Goal: Task Accomplishment & Management: Use online tool/utility

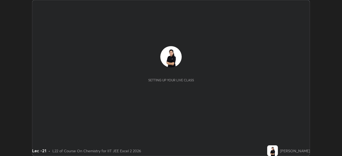
scroll to position [156, 342]
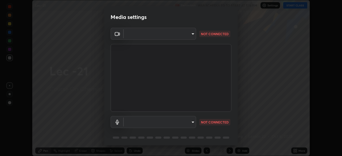
type input "a17bcbb42032d38a161d8b634044fc92f1b5a35c8046609e00d91205918d13dc"
type input "communications"
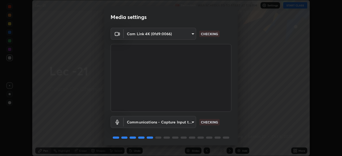
scroll to position [19, 0]
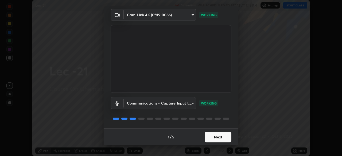
click at [212, 136] on button "Next" at bounding box center [218, 137] width 27 height 11
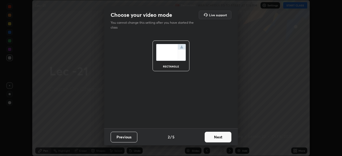
scroll to position [0, 0]
click at [211, 136] on button "Next" at bounding box center [218, 137] width 27 height 11
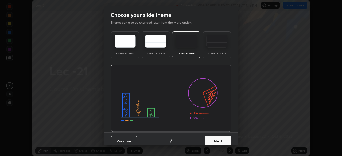
click at [213, 137] on button "Next" at bounding box center [218, 141] width 27 height 11
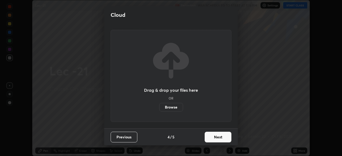
click at [213, 138] on button "Next" at bounding box center [218, 137] width 27 height 11
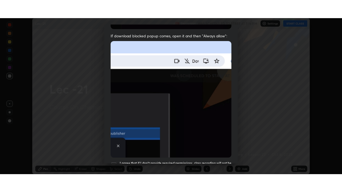
scroll to position [128, 0]
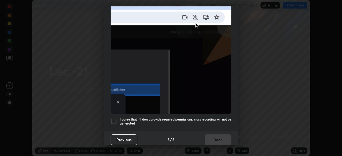
click at [114, 119] on div at bounding box center [114, 121] width 6 height 6
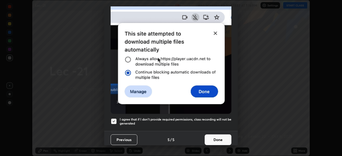
click at [213, 139] on button "Done" at bounding box center [218, 140] width 27 height 11
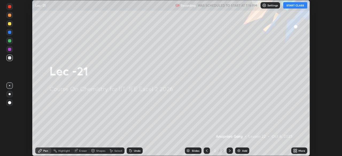
click at [291, 3] on button "START CLASS" at bounding box center [295, 5] width 24 height 6
click at [299, 152] on div "More" at bounding box center [302, 151] width 7 height 3
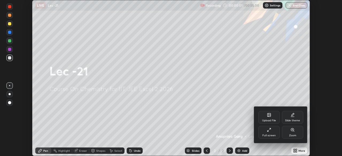
click at [271, 133] on div "Full screen" at bounding box center [268, 132] width 21 height 13
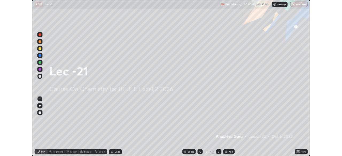
scroll to position [192, 342]
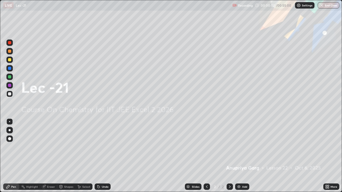
click at [239, 156] on img at bounding box center [239, 187] width 4 height 4
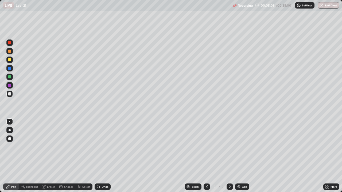
click at [329, 156] on icon at bounding box center [328, 186] width 1 height 1
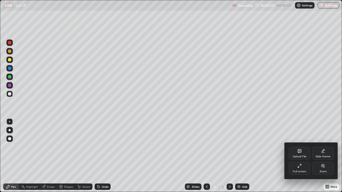
click at [301, 156] on div "Upload File" at bounding box center [300, 157] width 14 height 3
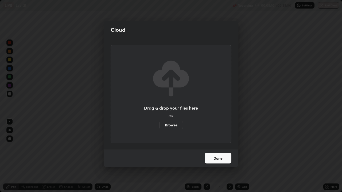
click at [174, 125] on label "Browse" at bounding box center [171, 125] width 24 height 9
click at [159, 125] on input "Browse" at bounding box center [159, 125] width 0 height 9
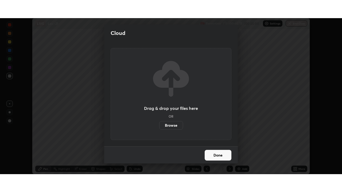
scroll to position [26575, 26389]
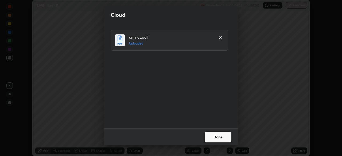
click at [220, 138] on button "Done" at bounding box center [218, 137] width 27 height 11
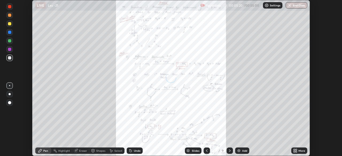
click at [296, 150] on icon at bounding box center [296, 149] width 1 height 1
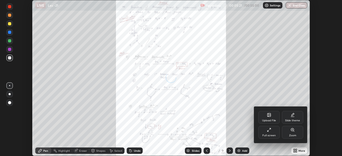
click at [271, 134] on div "Full screen" at bounding box center [269, 135] width 13 height 3
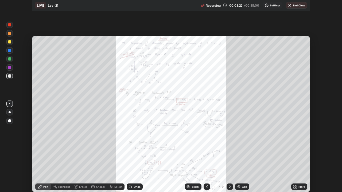
scroll to position [192, 342]
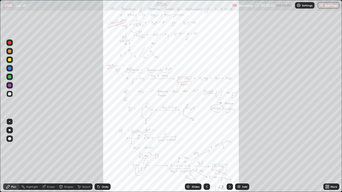
click at [327, 156] on icon at bounding box center [327, 187] width 4 height 4
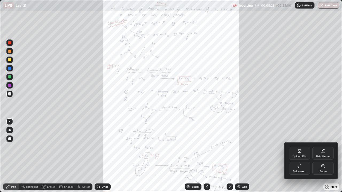
click at [322, 156] on div "Zoom" at bounding box center [322, 168] width 21 height 13
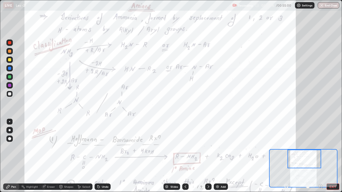
click at [10, 60] on div at bounding box center [9, 59] width 3 height 3
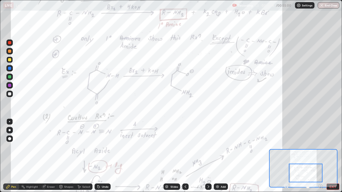
click at [301, 156] on div at bounding box center [306, 173] width 34 height 19
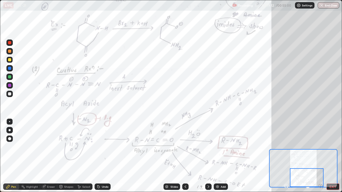
click at [209, 156] on icon at bounding box center [208, 187] width 4 height 4
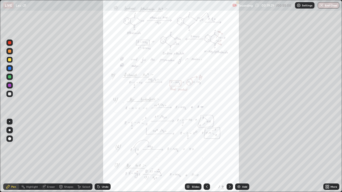
click at [328, 156] on icon at bounding box center [328, 187] width 1 height 1
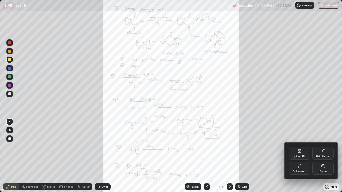
click at [322, 156] on div "Zoom" at bounding box center [322, 168] width 21 height 13
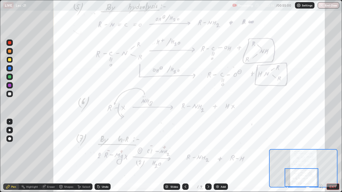
click at [272, 150] on div at bounding box center [303, 168] width 68 height 38
click at [214, 156] on div "Add" at bounding box center [221, 187] width 14 height 6
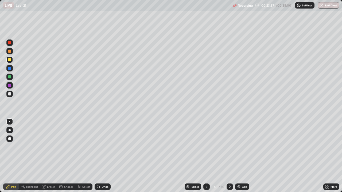
click at [206, 156] on icon at bounding box center [206, 187] width 4 height 4
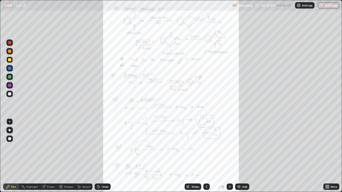
click at [229, 156] on icon at bounding box center [230, 187] width 4 height 4
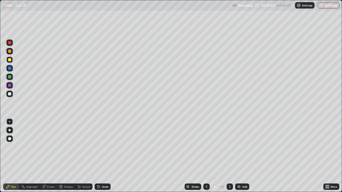
click at [229, 156] on icon at bounding box center [230, 187] width 4 height 4
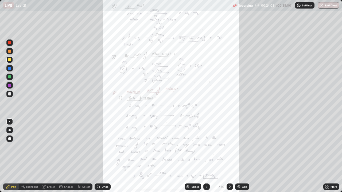
click at [327, 156] on icon at bounding box center [326, 187] width 1 height 1
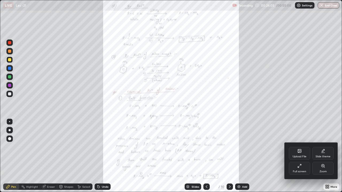
click at [325, 156] on div "Zoom" at bounding box center [322, 168] width 21 height 13
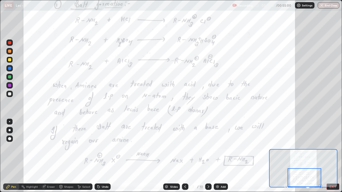
click at [210, 156] on div at bounding box center [208, 187] width 6 height 6
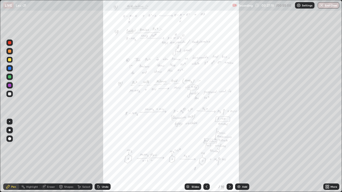
click at [326, 156] on icon at bounding box center [326, 187] width 1 height 1
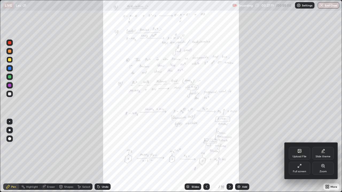
click at [322, 156] on div "Zoom" at bounding box center [322, 168] width 21 height 13
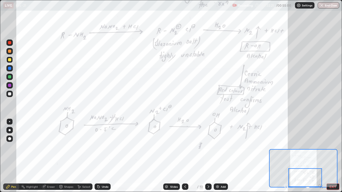
click at [208, 156] on icon at bounding box center [208, 187] width 4 height 4
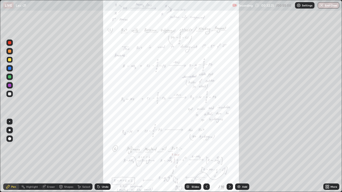
click at [331, 156] on div "More" at bounding box center [334, 187] width 7 height 3
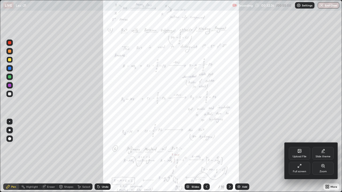
click at [323, 156] on div "Zoom" at bounding box center [323, 172] width 7 height 3
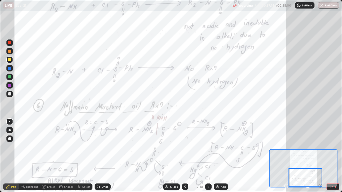
click at [208, 156] on icon at bounding box center [208, 187] width 4 height 4
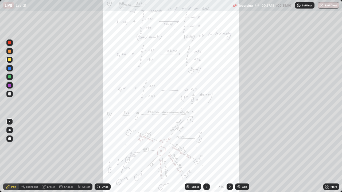
click at [328, 156] on icon at bounding box center [328, 187] width 1 height 1
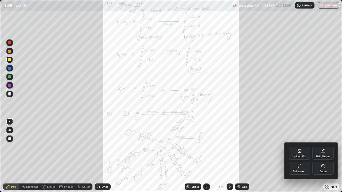
click at [326, 156] on div "Zoom" at bounding box center [323, 172] width 7 height 3
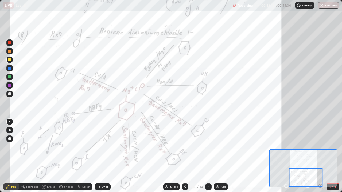
click at [222, 156] on div "Add" at bounding box center [223, 187] width 5 height 3
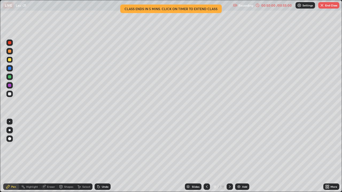
click at [330, 5] on button "End Class" at bounding box center [328, 5] width 21 height 6
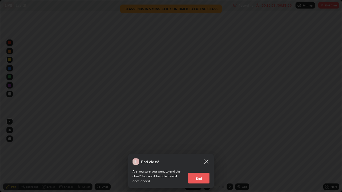
click at [203, 156] on button "End" at bounding box center [198, 178] width 21 height 11
